Goal: Task Accomplishment & Management: Use online tool/utility

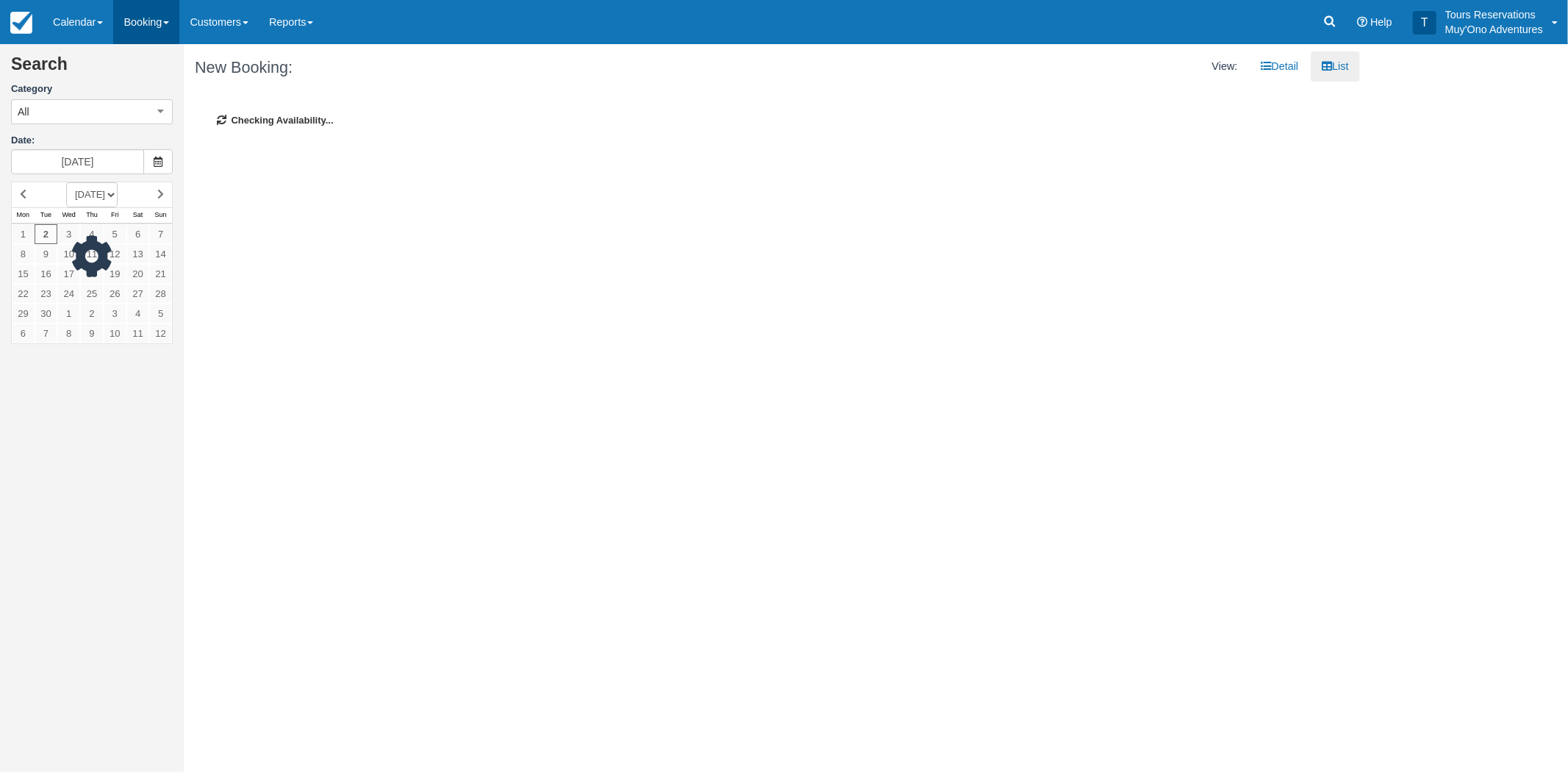
click at [163, 28] on link "Booking" at bounding box center [146, 22] width 66 height 44
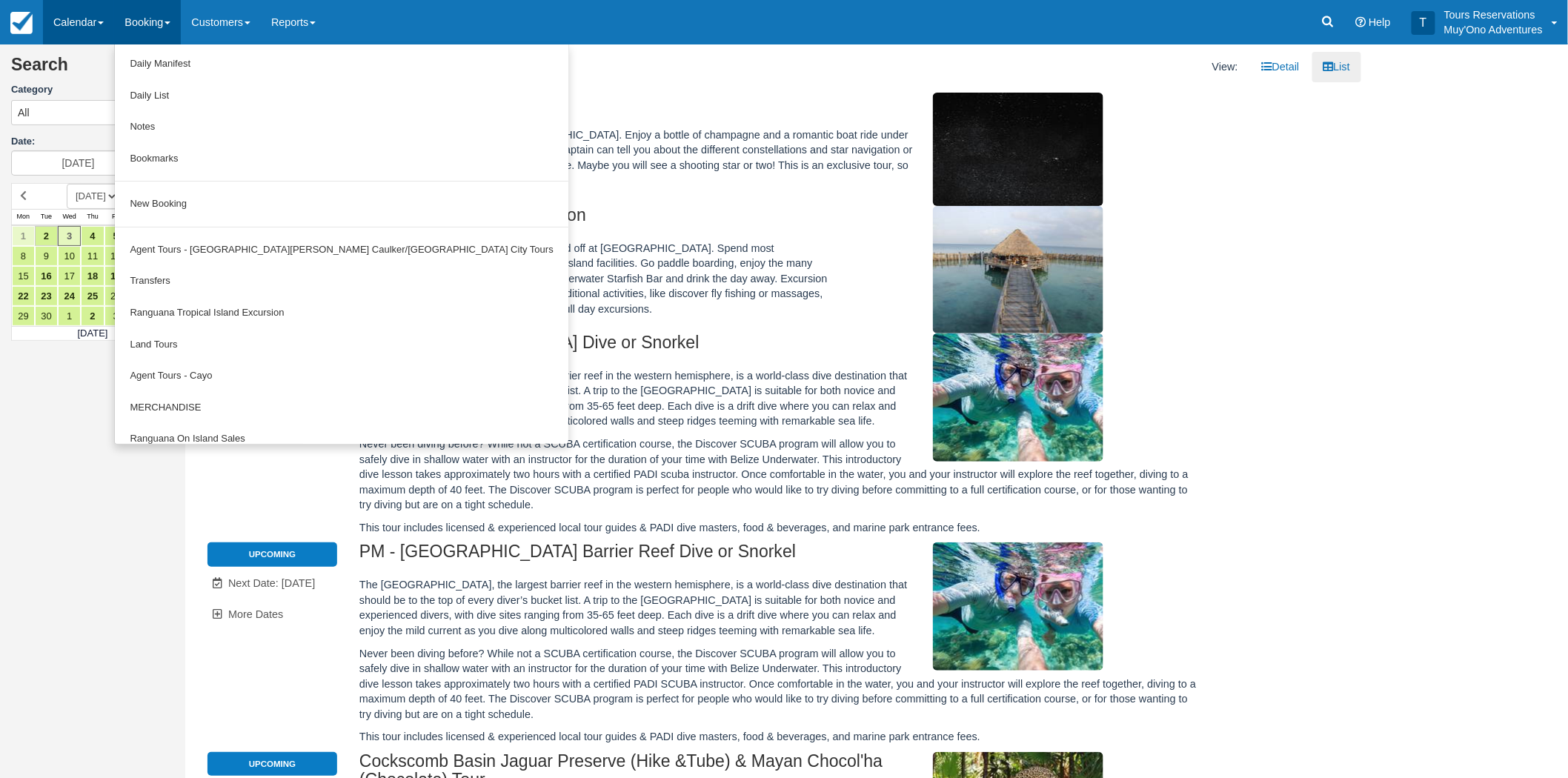
click at [101, 26] on link "Calendar" at bounding box center [78, 22] width 71 height 45
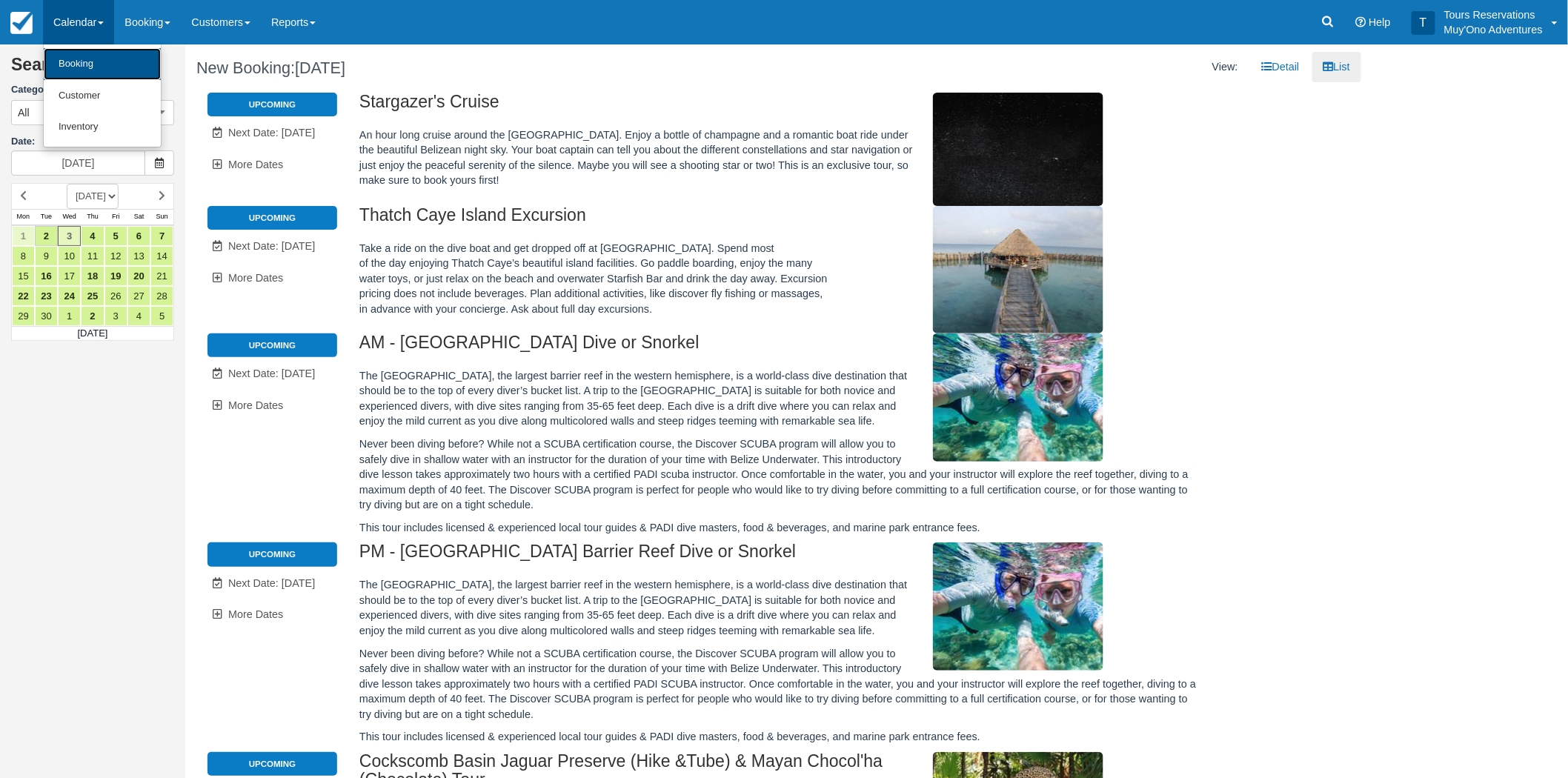
click at [92, 63] on link "Booking" at bounding box center [102, 63] width 117 height 32
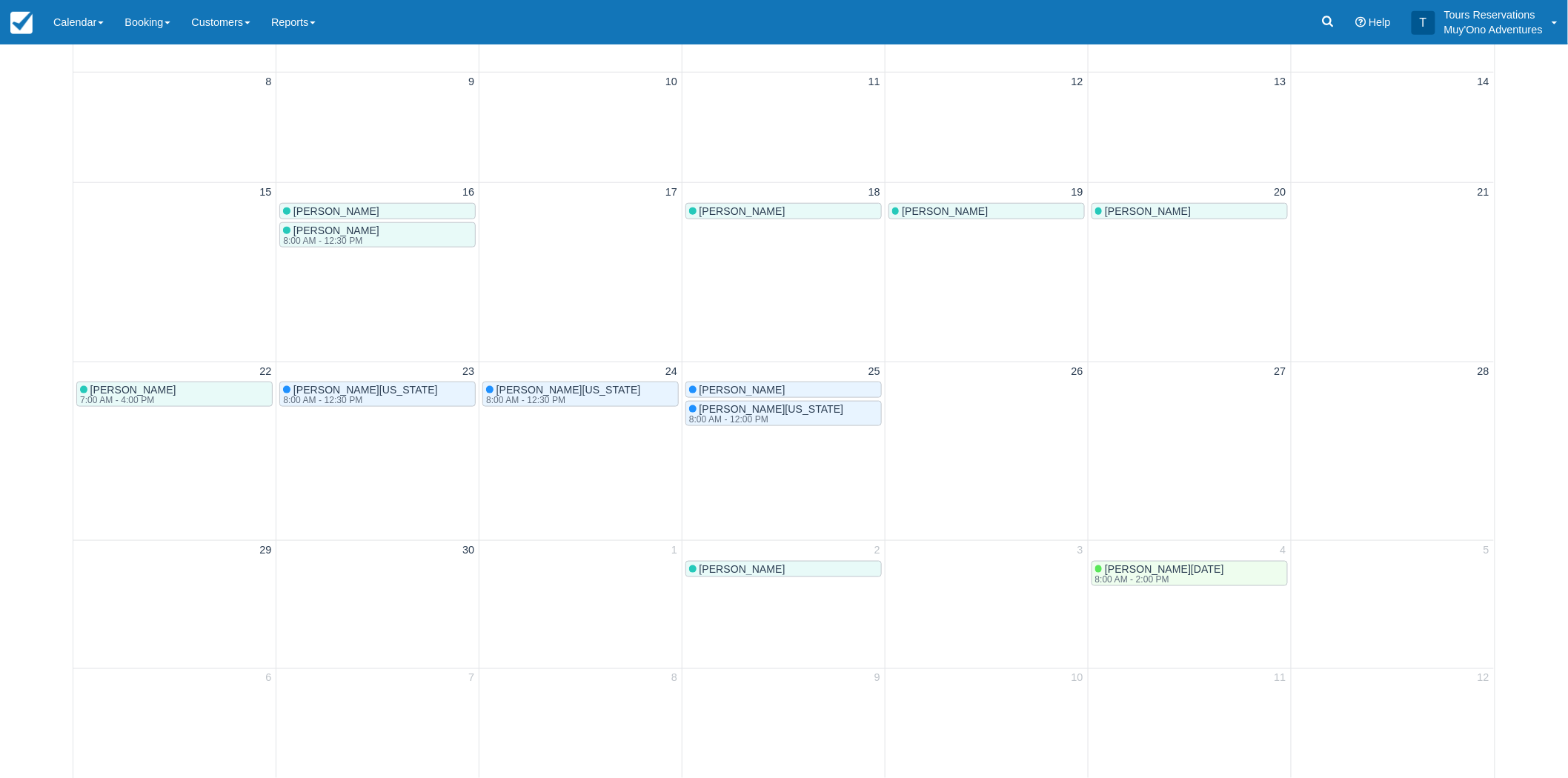
scroll to position [501, 0]
click at [1136, 12] on div "Menu Calendar Booking Customer Inventory Booking Daily Manifest Daily List Note…" at bounding box center [784, 22] width 1568 height 45
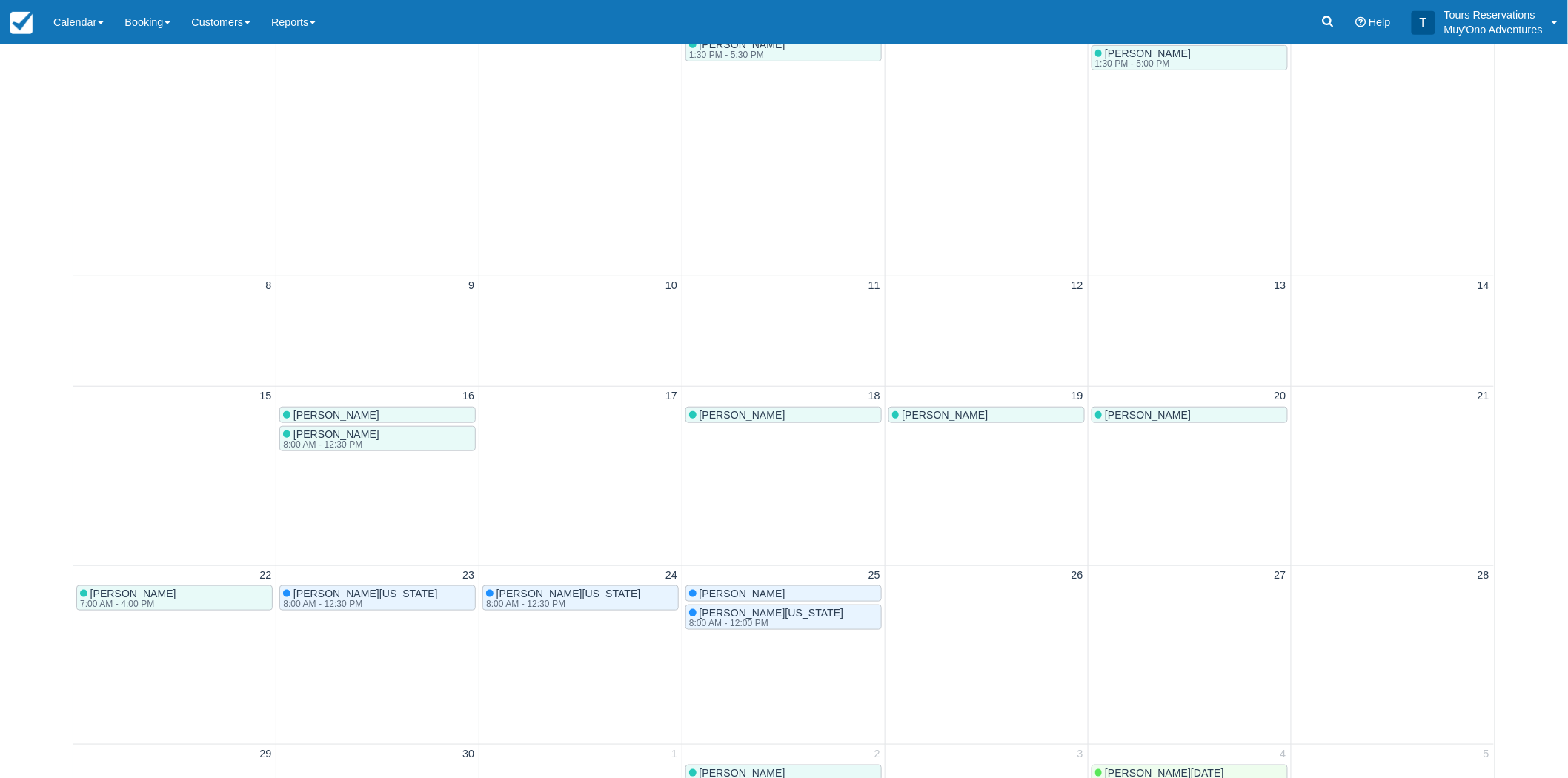
scroll to position [254, 0]
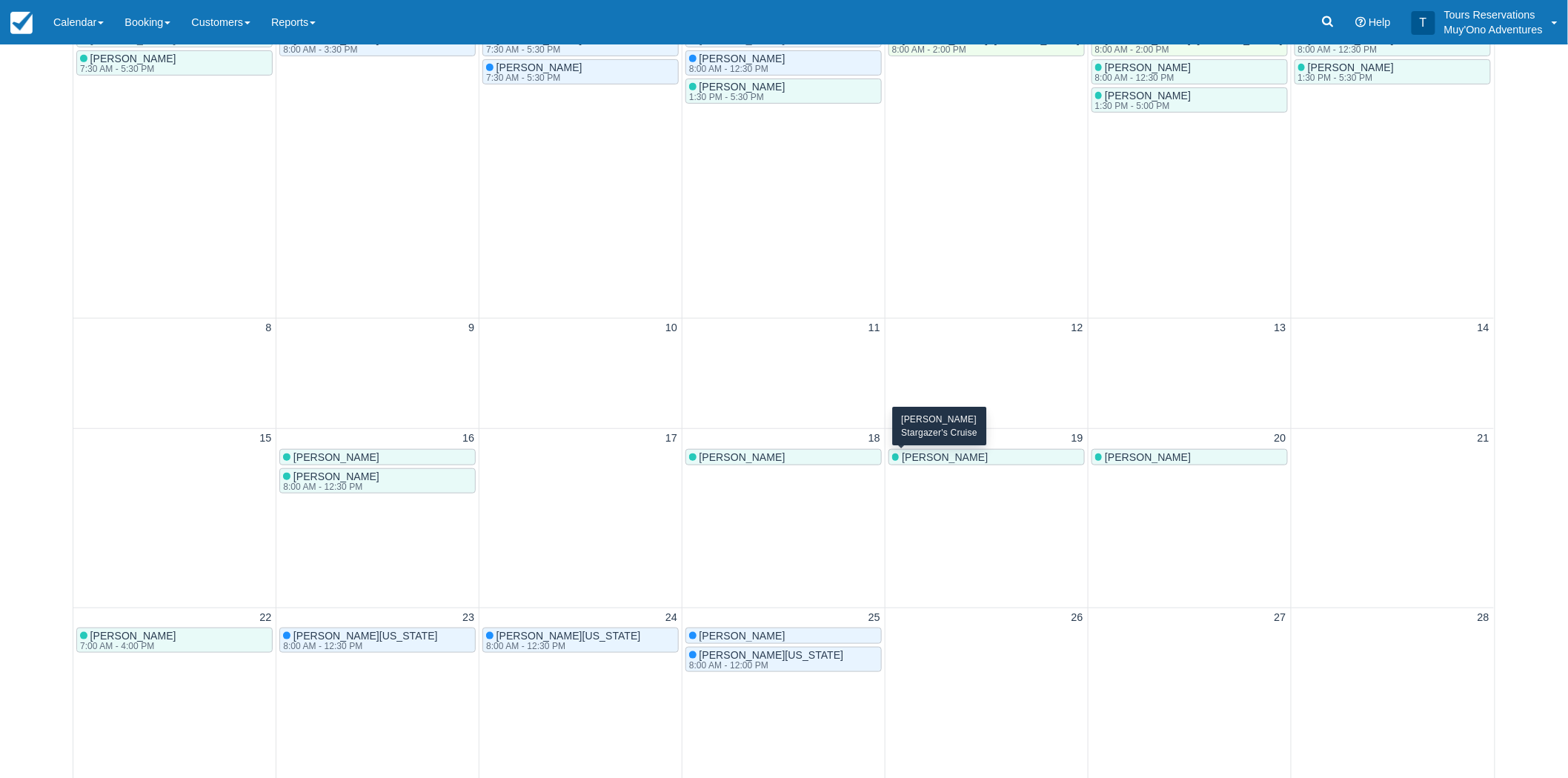
click at [1017, 458] on div "Ashley halter" at bounding box center [986, 457] width 189 height 12
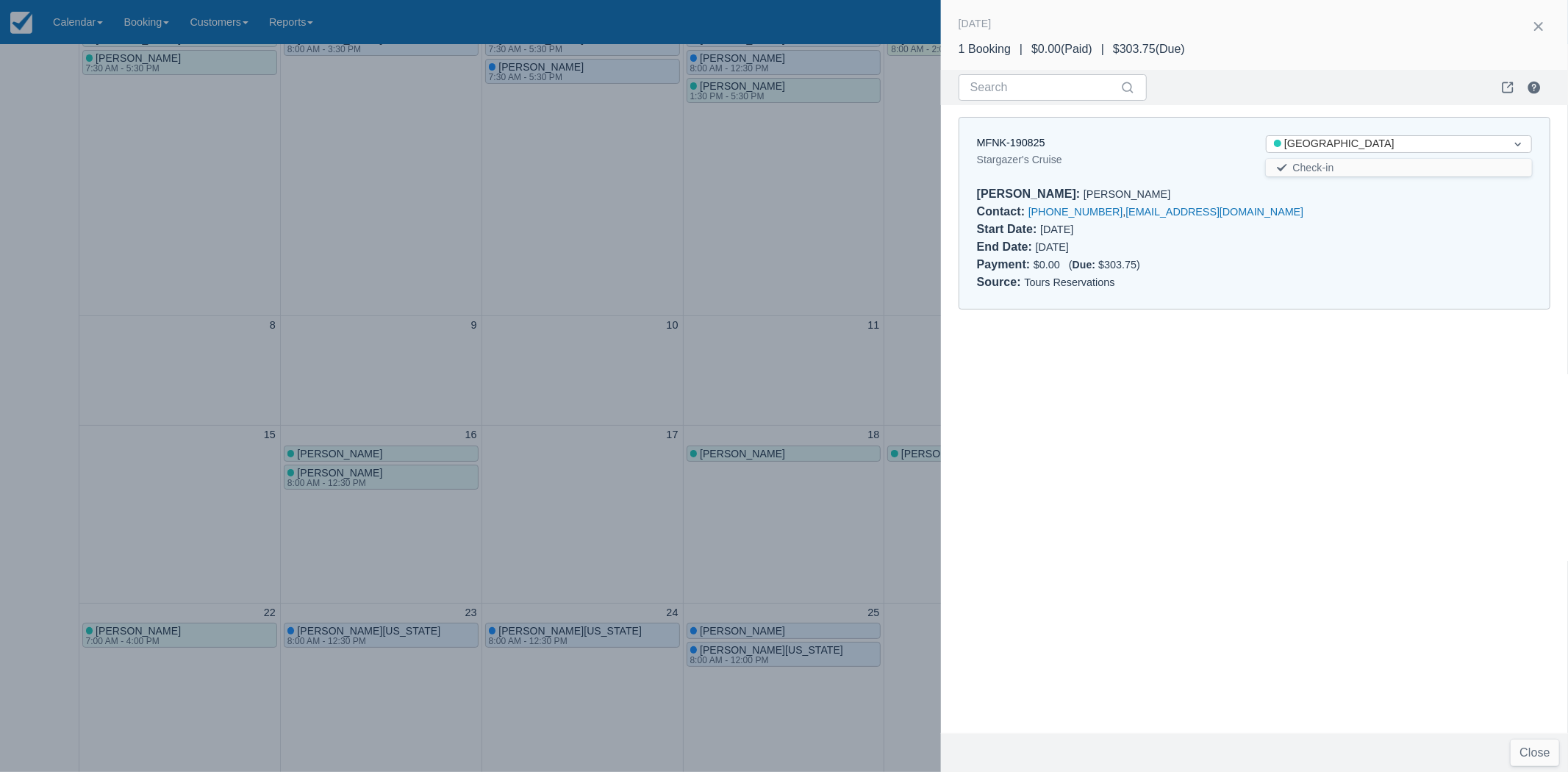
click at [877, 532] on div at bounding box center [784, 386] width 1568 height 772
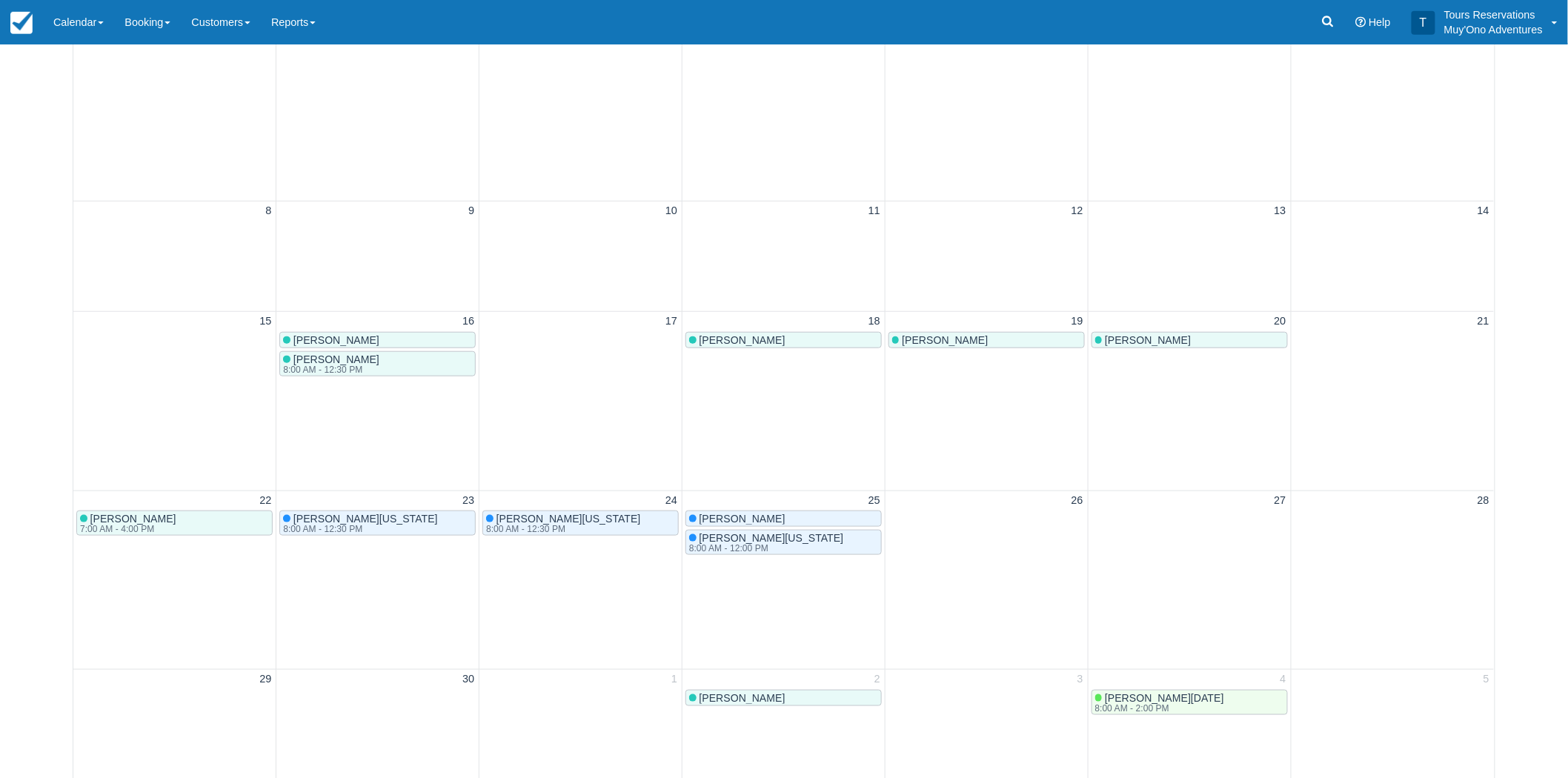
scroll to position [411, 0]
